Goal: Task Accomplishment & Management: Manage account settings

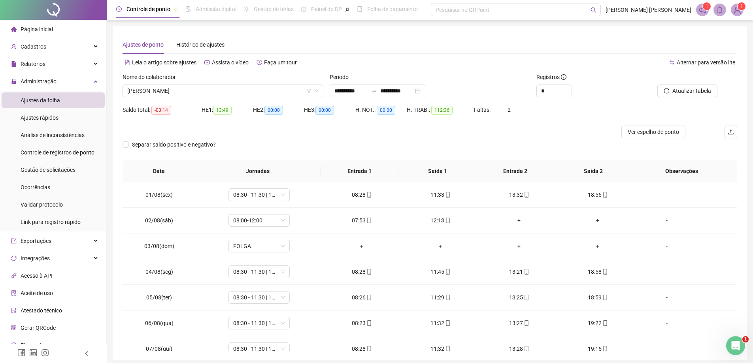
scroll to position [319, 0]
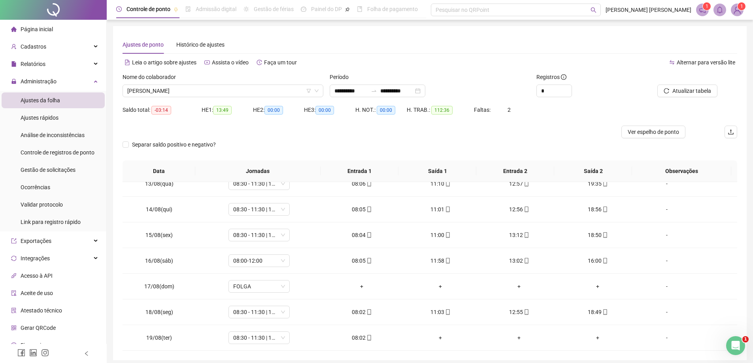
click at [45, 32] on span "Página inicial" at bounding box center [37, 29] width 32 height 6
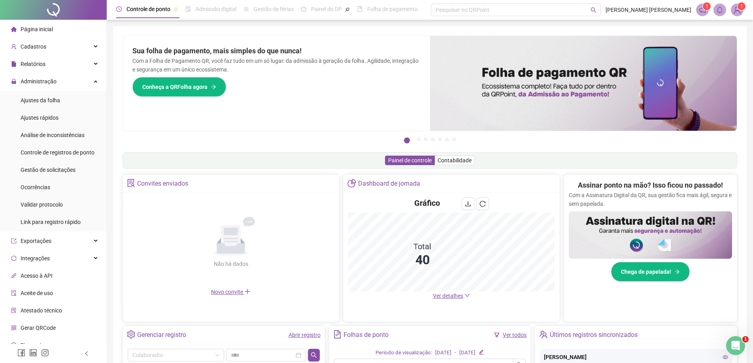
click at [441, 296] on span "Ver detalhes" at bounding box center [448, 296] width 30 height 6
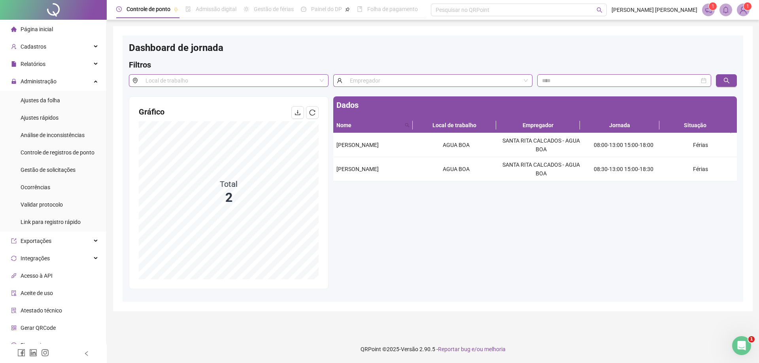
click at [46, 29] on span "Página inicial" at bounding box center [37, 29] width 32 height 6
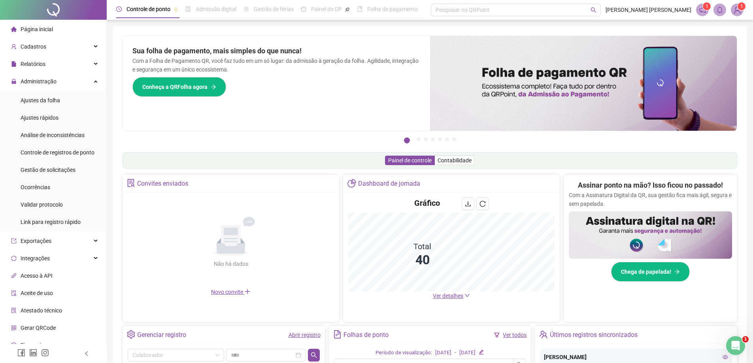
click at [442, 297] on span "Ver detalhes" at bounding box center [448, 296] width 30 height 6
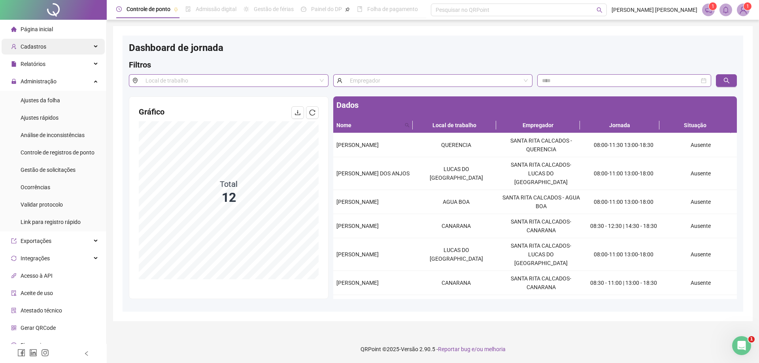
click at [37, 48] on span "Cadastros" at bounding box center [34, 46] width 26 height 6
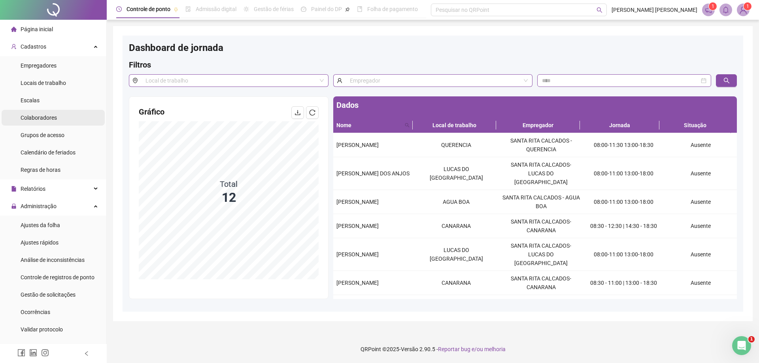
click at [62, 115] on li "Colaboradores" at bounding box center [53, 118] width 103 height 16
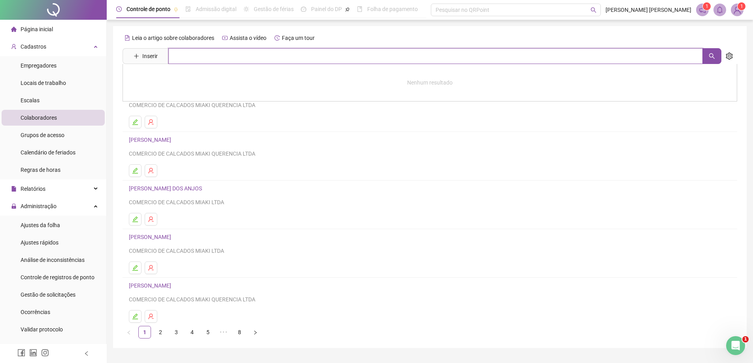
click at [210, 58] on input "text" at bounding box center [435, 56] width 534 height 16
type input "*****"
click at [145, 80] on link "[PERSON_NAME]" at bounding box center [158, 79] width 42 height 6
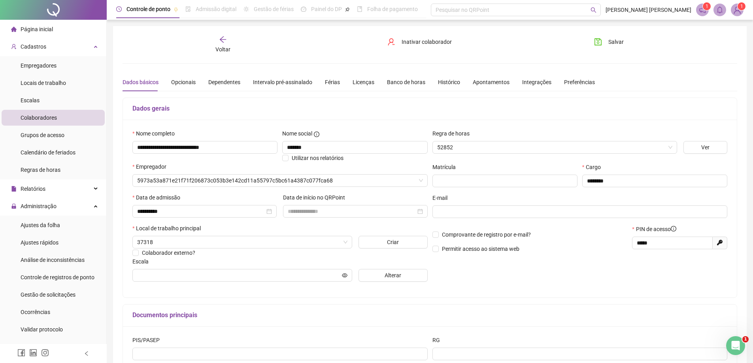
type input "**********"
click at [425, 41] on span "Inativar colaborador" at bounding box center [426, 42] width 50 height 9
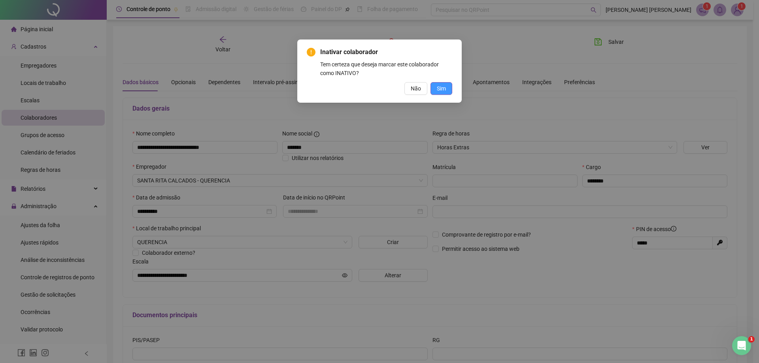
click at [441, 89] on span "Sim" at bounding box center [441, 88] width 9 height 9
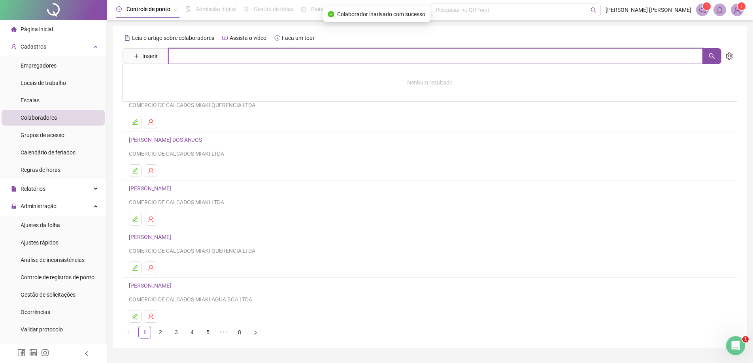
click at [214, 55] on input "text" at bounding box center [435, 56] width 534 height 16
type input "******"
click at [179, 78] on link "[PERSON_NAME]" at bounding box center [158, 79] width 42 height 6
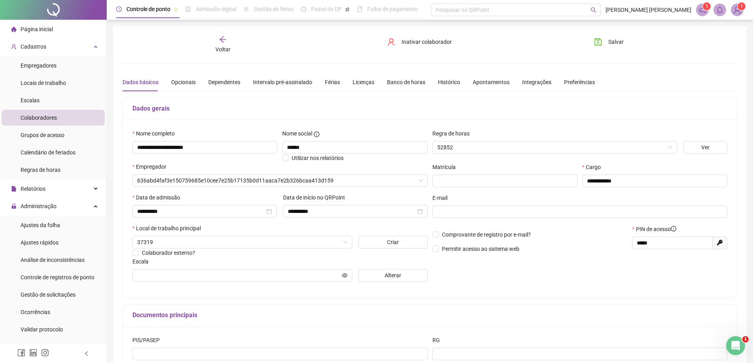
type input "**********"
click at [430, 41] on span "Inativar colaborador" at bounding box center [426, 42] width 50 height 9
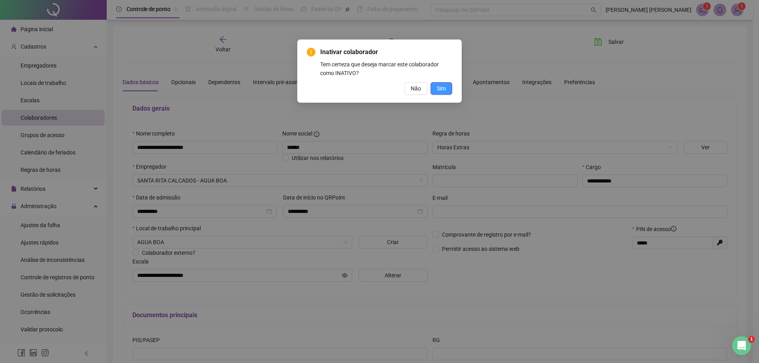
click at [439, 89] on span "Sim" at bounding box center [441, 88] width 9 height 9
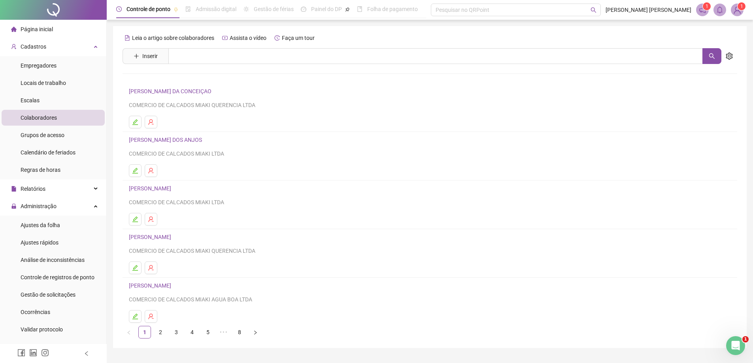
click at [38, 26] on span "Página inicial" at bounding box center [37, 29] width 32 height 6
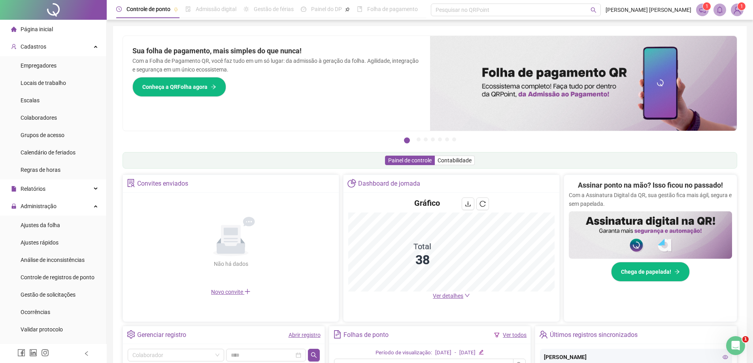
click at [446, 294] on span "Ver detalhes" at bounding box center [448, 296] width 30 height 6
